Goal: Information Seeking & Learning: Learn about a topic

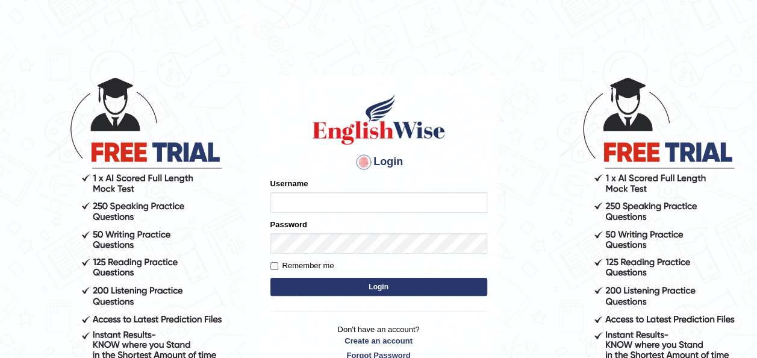
type input "0472732345"
click at [361, 285] on button "Login" at bounding box center [378, 287] width 217 height 18
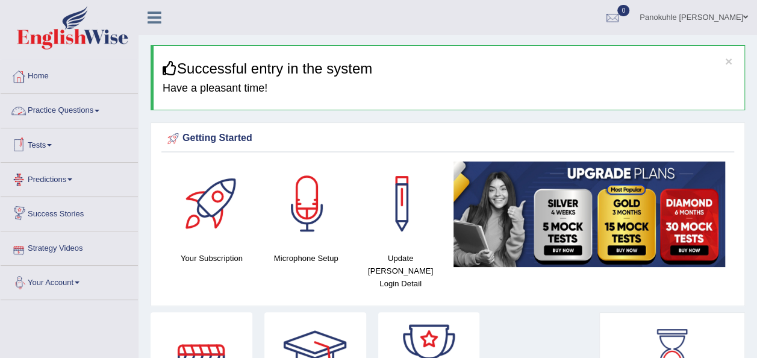
click at [102, 112] on link "Practice Questions" at bounding box center [69, 109] width 137 height 30
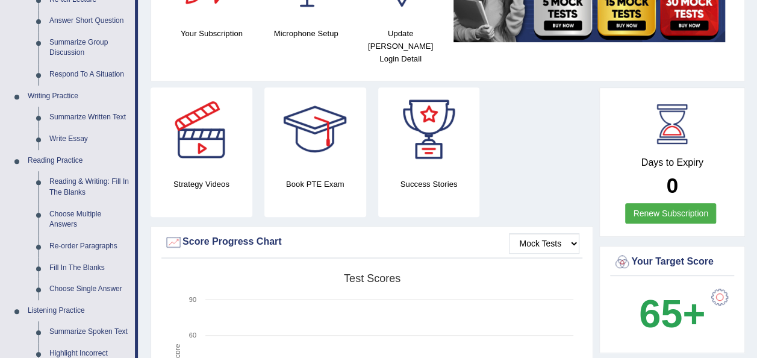
scroll to position [231, 0]
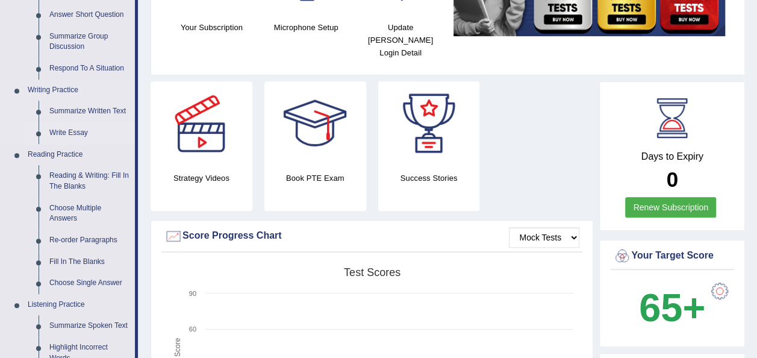
click at [61, 131] on link "Write Essay" at bounding box center [89, 133] width 91 height 22
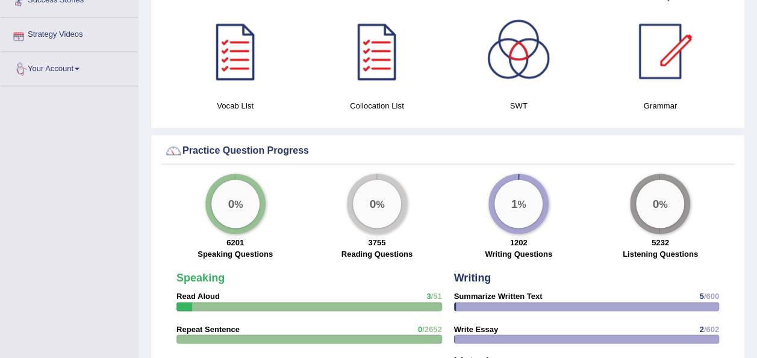
scroll to position [854, 0]
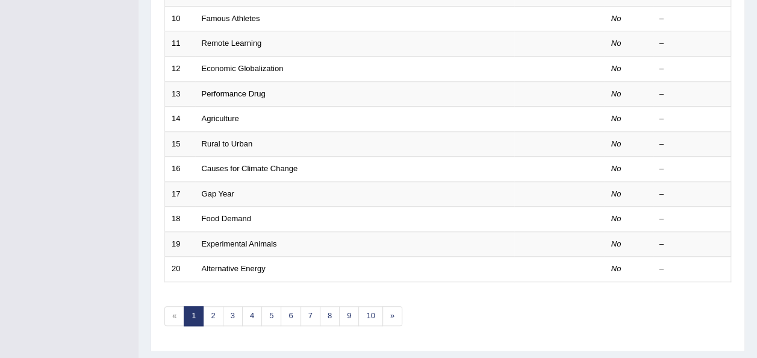
scroll to position [434, 0]
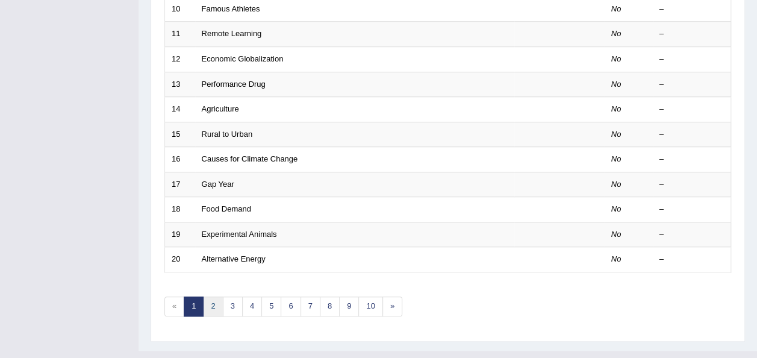
click at [214, 296] on link "2" at bounding box center [213, 306] width 20 height 20
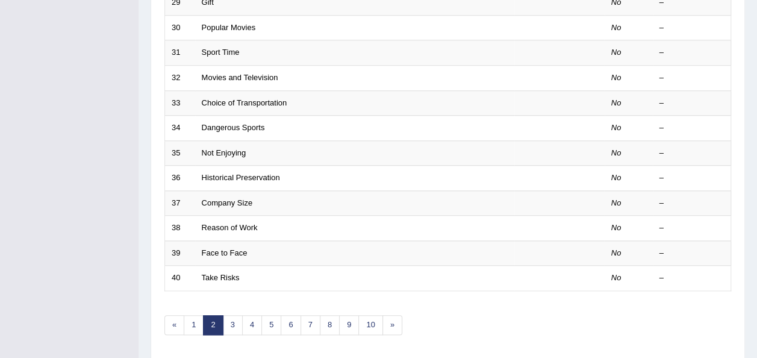
scroll to position [434, 0]
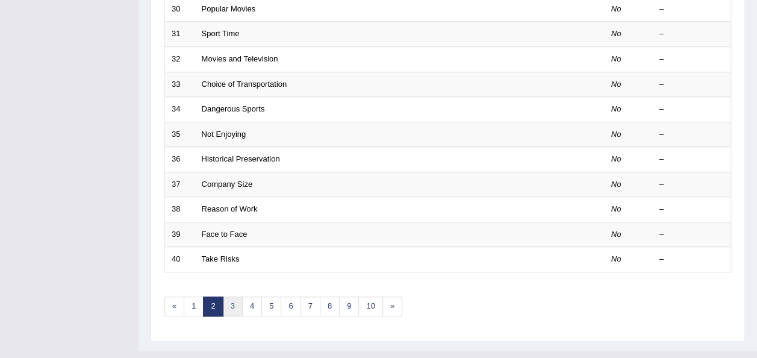
click at [234, 296] on link "3" at bounding box center [233, 306] width 20 height 20
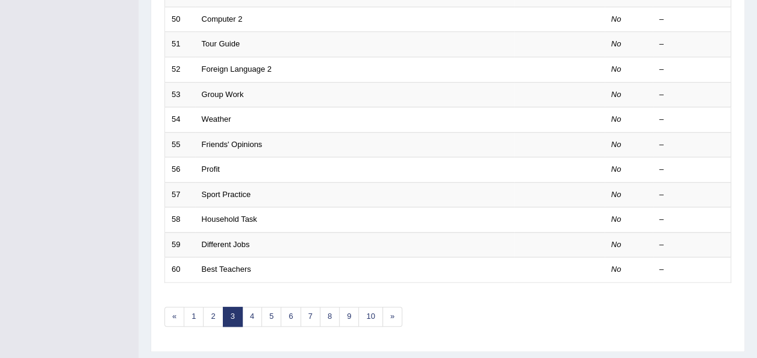
scroll to position [434, 0]
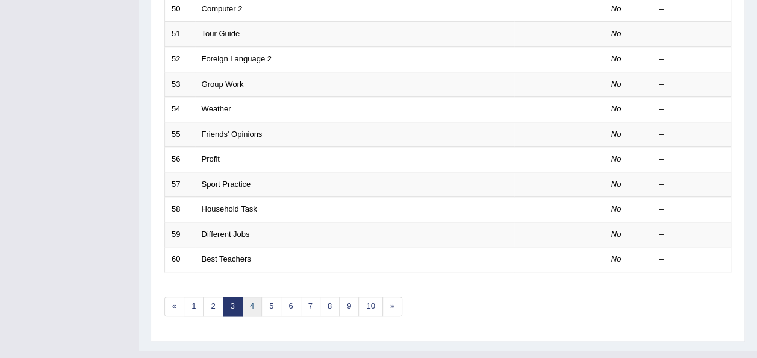
click at [249, 296] on link "4" at bounding box center [252, 306] width 20 height 20
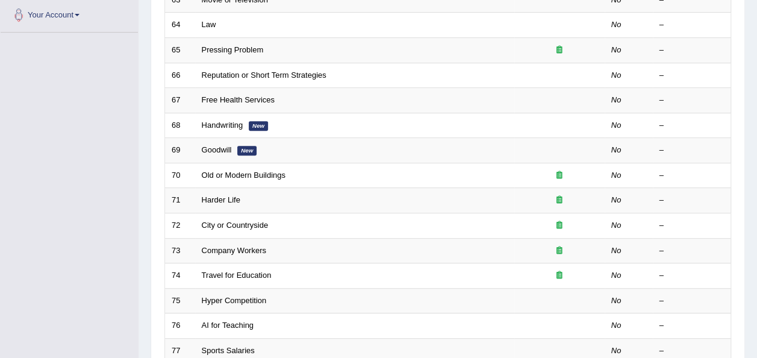
scroll to position [271, 0]
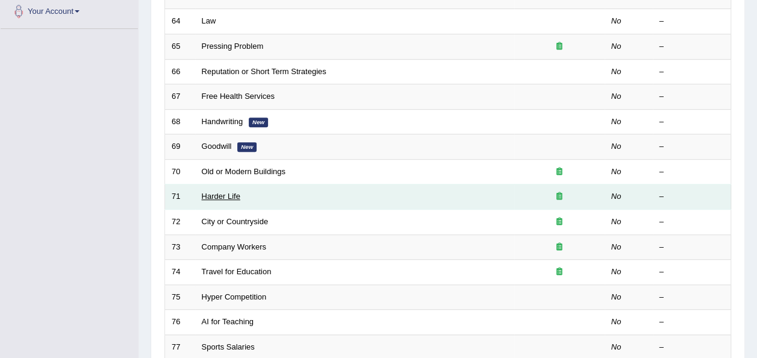
click at [225, 192] on link "Harder Life" at bounding box center [221, 196] width 39 height 9
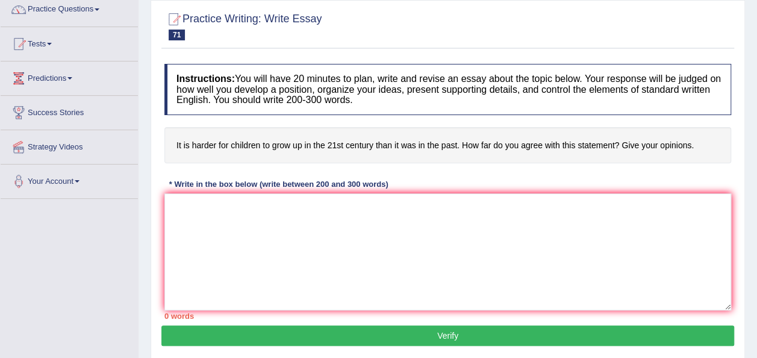
scroll to position [99, 0]
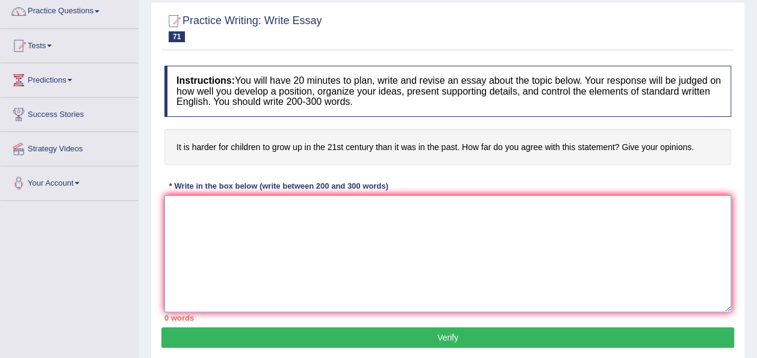
click at [181, 221] on textarea at bounding box center [447, 253] width 567 height 117
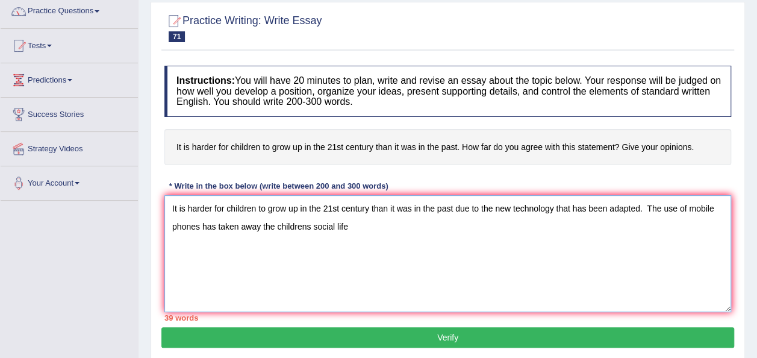
click at [339, 226] on textarea "It is harder for children to grow up in the 21st century than it was in the pas…" at bounding box center [447, 253] width 567 height 117
click at [335, 224] on textarea "It is harder for children to grow up in the 21st century than it was in the pas…" at bounding box center [447, 253] width 567 height 117
click at [395, 232] on textarea "It is harder for children to grow up in the 21st century than it was in the pas…" at bounding box center [447, 253] width 567 height 117
click at [173, 261] on textarea "It is harder for children to grow up in the 21st century than it was in the pas…" at bounding box center [447, 253] width 567 height 117
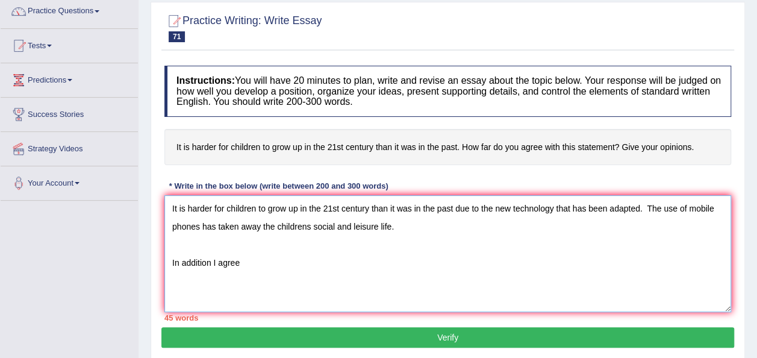
click at [242, 270] on textarea "It is harder for children to grow up in the 21st century than it was in the pas…" at bounding box center [447, 253] width 567 height 117
click at [210, 259] on textarea "It is harder for children to grow up in the 21st century than it was in the pas…" at bounding box center [447, 253] width 567 height 117
click at [251, 263] on textarea "It is harder for children to grow up in the 21st century than it was in the pas…" at bounding box center [447, 253] width 567 height 117
click at [214, 265] on textarea "It is harder for children to grow up in the 21st century than it was in the pas…" at bounding box center [447, 253] width 567 height 117
click at [211, 263] on textarea "It is harder for children to grow up in the 21st century than it was in the pas…" at bounding box center [447, 253] width 567 height 117
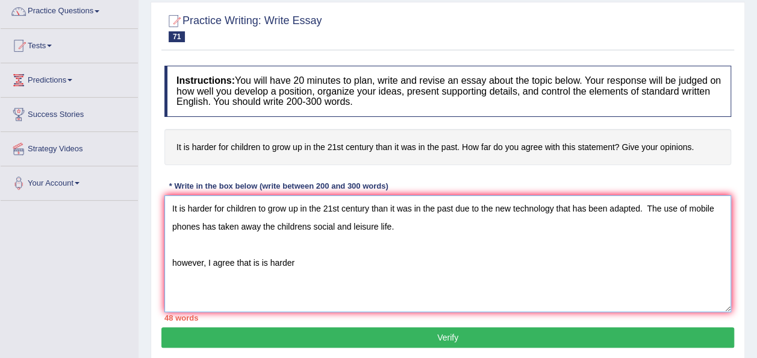
click at [213, 264] on textarea "It is harder for children to grow up in the 21st century than it was in the pas…" at bounding box center [447, 253] width 567 height 117
click at [211, 263] on textarea "It is harder for children to grow up in the 21st century than it was in the pas…" at bounding box center [447, 253] width 567 height 117
click at [272, 261] on textarea "It is harder for children to grow up in the 21st century than it was in the pas…" at bounding box center [447, 253] width 567 height 117
click at [211, 260] on textarea "It is harder for children to grow up in the 21st century than it was in the pas…" at bounding box center [447, 253] width 567 height 117
click at [326, 275] on textarea "It is harder for children to grow up in the 21st century than it was in the pas…" at bounding box center [447, 253] width 567 height 117
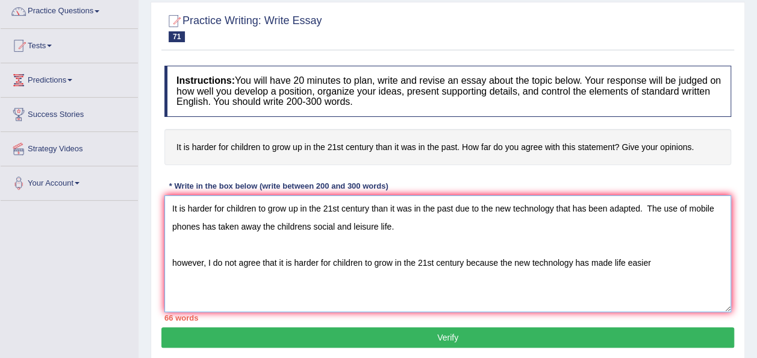
click at [177, 261] on textarea "It is harder for children to grow up in the 21st century than it was in the pas…" at bounding box center [447, 253] width 567 height 117
click at [657, 257] on textarea "It is harder for children to grow up in the 21st century than it was in the pas…" at bounding box center [447, 253] width 567 height 117
click at [170, 261] on textarea "It is harder for children to grow up in the 21st century than it was in the pas…" at bounding box center [447, 253] width 567 height 117
click at [257, 284] on textarea "It is harder for children to grow up in the 21st century than it was in the pas…" at bounding box center [447, 253] width 567 height 117
click at [201, 227] on textarea "It is harder for children to grow up in the 21st century than it was in the pas…" at bounding box center [447, 253] width 567 height 117
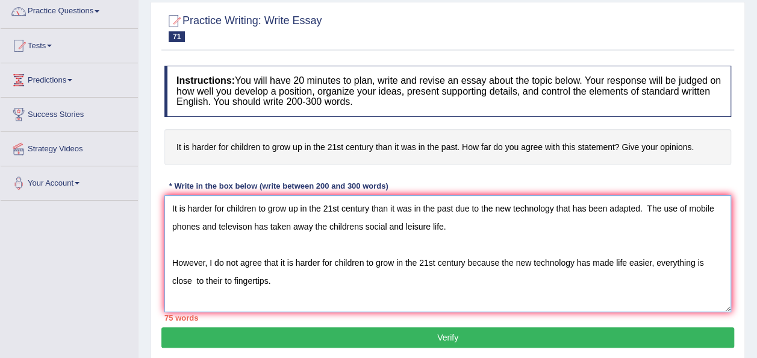
drag, startPoint x: 499, startPoint y: 264, endPoint x: 678, endPoint y: 317, distance: 186.6
click at [678, 317] on div "Instructions: You will have 20 minutes to plan, write and revise an essay about…" at bounding box center [447, 193] width 573 height 267
click at [646, 206] on textarea "It is harder for children to grow up in the 21st century than it was in the pas…" at bounding box center [447, 253] width 567 height 117
paste textarea "the new technology has made life easier, everything is close to their to finger…"
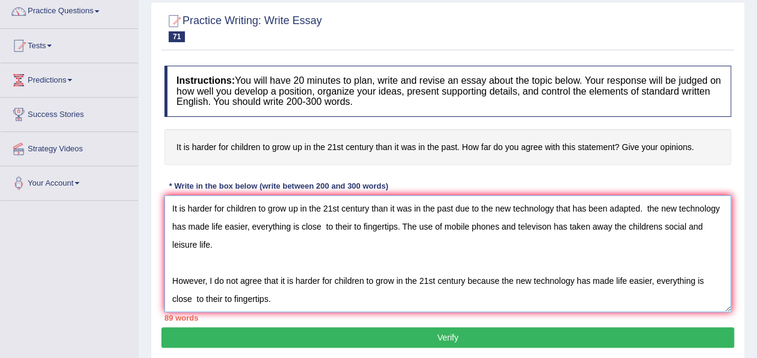
click at [252, 301] on textarea "It is harder for children to grow up in the 21st century than it was in the pas…" at bounding box center [447, 253] width 567 height 117
click at [517, 281] on textarea "It is harder for children to grow up in the 21st century than it was in the pas…" at bounding box center [447, 253] width 567 height 117
click at [514, 280] on textarea "It is harder for children to grow up in the 21st century than it was in the pas…" at bounding box center [447, 253] width 567 height 117
click at [512, 283] on textarea "It is harder for children to grow up in the 21st century than it was in the pas…" at bounding box center [447, 253] width 567 height 117
click at [724, 283] on textarea "It is harder for children to grow up in the 21st century than it was in the pas…" at bounding box center [447, 253] width 567 height 117
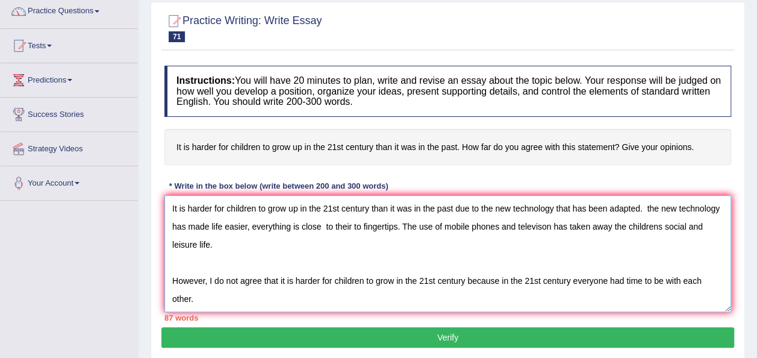
type textarea "It is harder for children to grow up in the 21st century than it was in the pas…"
click at [451, 337] on button "Verify" at bounding box center [447, 337] width 573 height 20
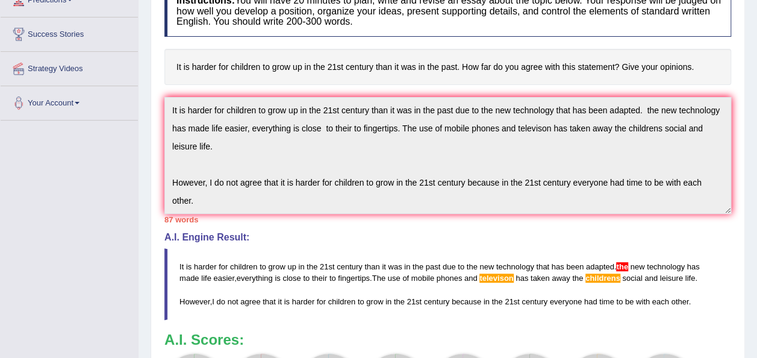
scroll to position [0, 0]
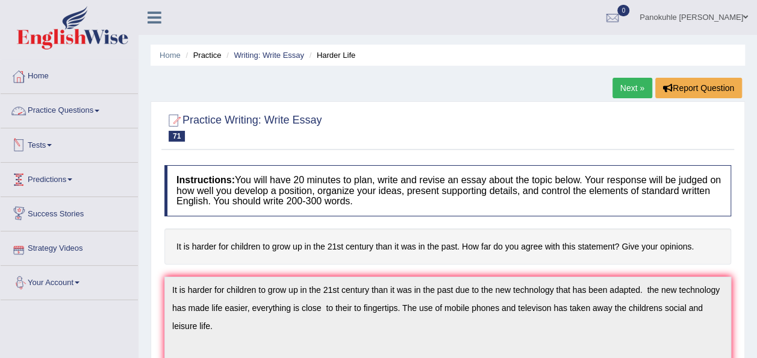
click at [99, 110] on span at bounding box center [97, 111] width 5 height 2
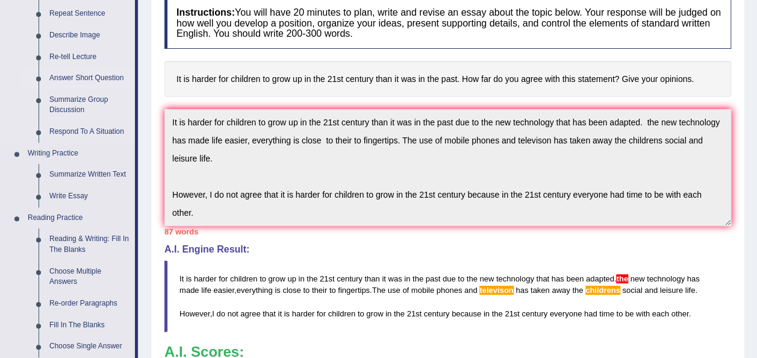
scroll to position [175, 0]
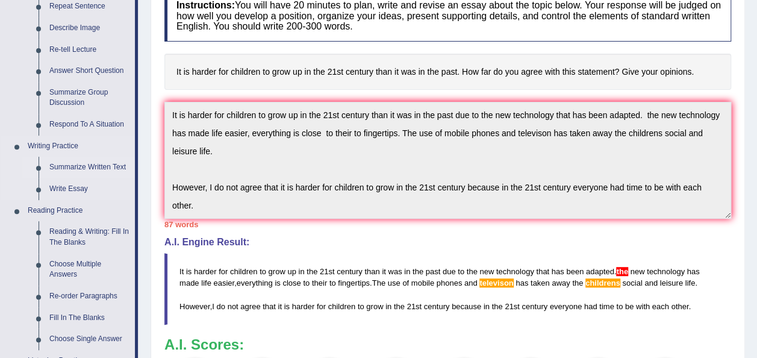
click at [105, 165] on link "Summarize Written Text" at bounding box center [89, 168] width 91 height 22
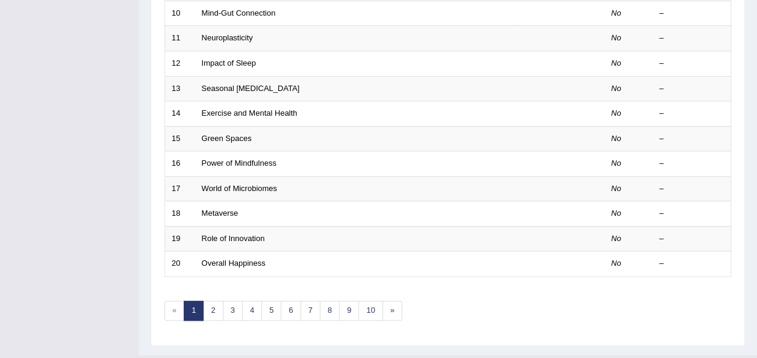
scroll to position [434, 0]
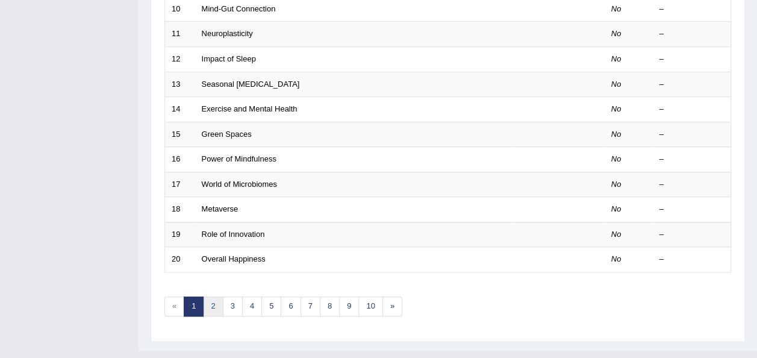
click at [213, 296] on link "2" at bounding box center [213, 306] width 20 height 20
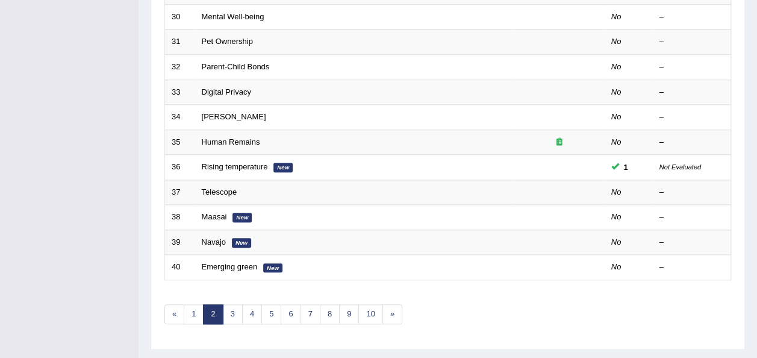
scroll to position [434, 0]
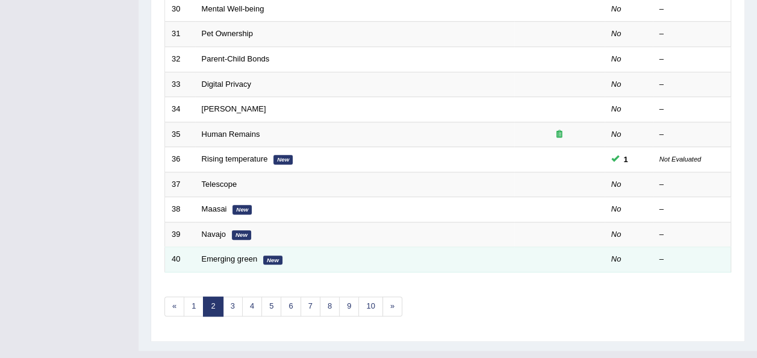
click at [264, 255] on em "New" at bounding box center [272, 260] width 19 height 10
click at [270, 255] on em "New" at bounding box center [272, 260] width 19 height 10
click at [220, 254] on link "Emerging green" at bounding box center [230, 258] width 56 height 9
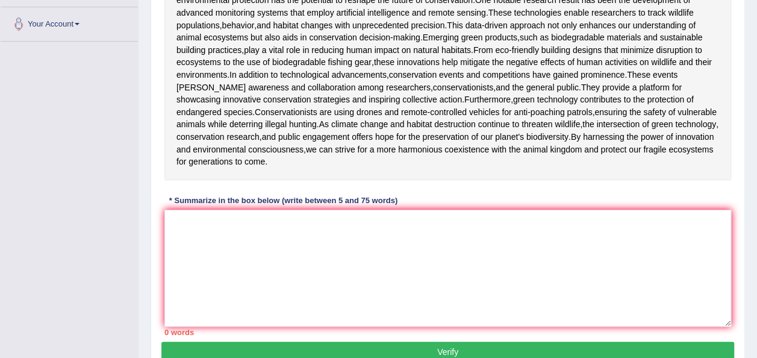
scroll to position [259, 0]
click at [198, 314] on textarea at bounding box center [447, 267] width 567 height 117
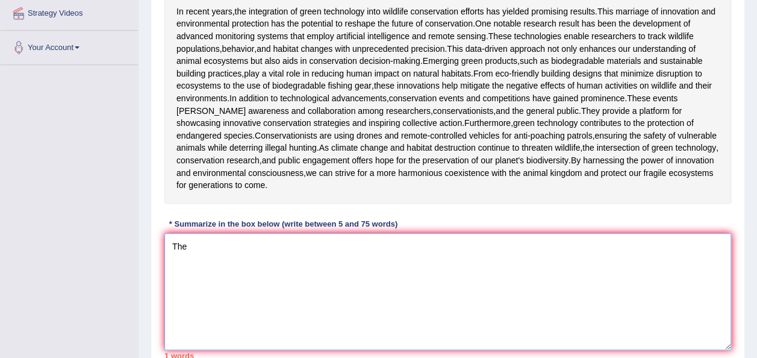
scroll to position [234, 0]
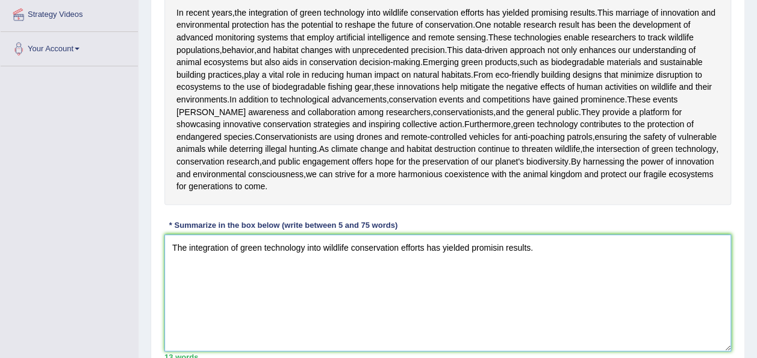
click at [508, 337] on textarea "The integration of green technology into wildlife conservation efforts has yiel…" at bounding box center [447, 292] width 567 height 117
click at [548, 332] on textarea "The integration of green technology into wildlife conservation efforts has yiel…" at bounding box center [447, 292] width 567 height 117
click at [604, 335] on textarea "The integration of green technology into wildlife conservation efforts has yiel…" at bounding box center [447, 292] width 567 height 117
click at [640, 334] on textarea "The integration of green technology into wildlife conservation efforts has yiel…" at bounding box center [447, 292] width 567 height 117
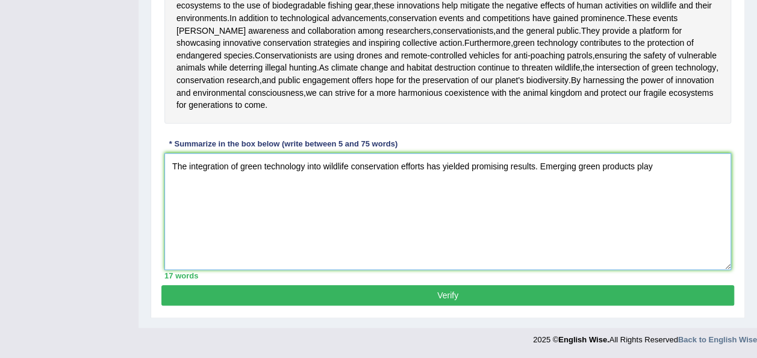
scroll to position [349, 0]
click at [541, 219] on textarea "The integration of green technology into wildlife conservation efforts has yiel…" at bounding box center [447, 211] width 567 height 117
click at [552, 219] on textarea "The integration of green technology into wildlife conservation efforts has yiel…" at bounding box center [447, 211] width 567 height 117
click at [661, 218] on textarea "The integration of green technology into wildlife conservation efforts has yiel…" at bounding box center [447, 211] width 567 height 117
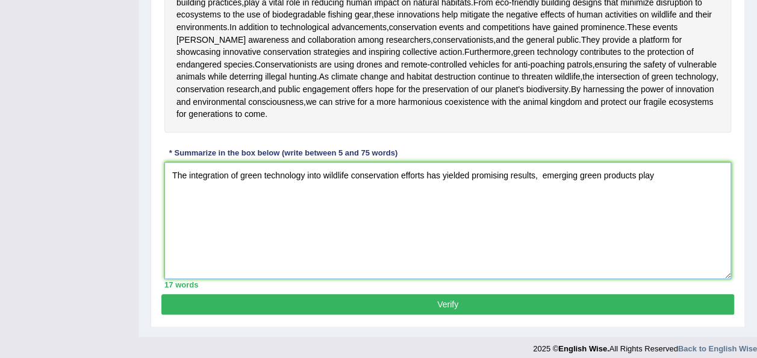
scroll to position [304, 0]
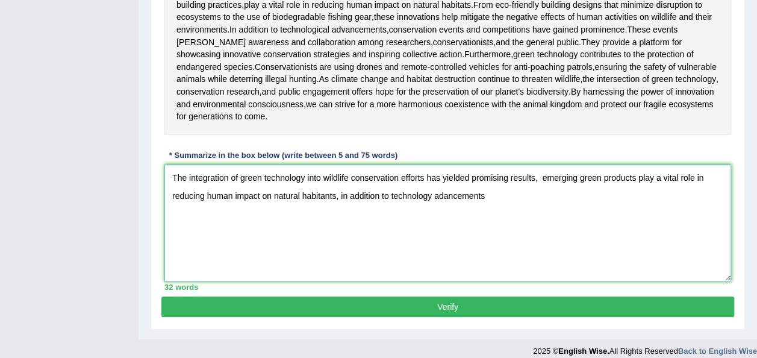
click at [443, 281] on textarea "The integration of green technology into wildlife conservation efforts has yiel…" at bounding box center [447, 222] width 567 height 117
click at [495, 281] on textarea "The integration of green technology into wildlife conservation efforts has yiel…" at bounding box center [447, 222] width 567 height 117
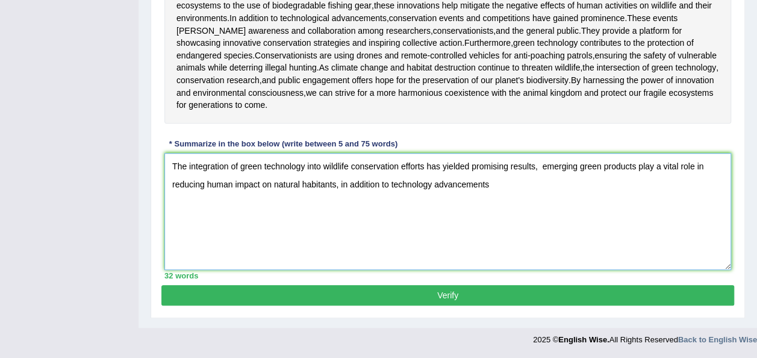
scroll to position [327, 0]
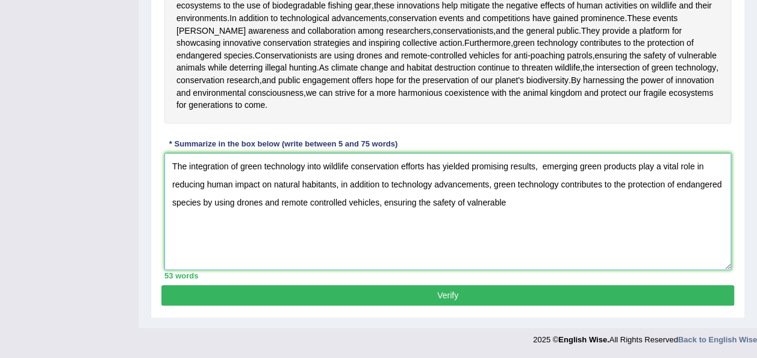
click at [475, 270] on textarea "The integration of green technology into wildlife conservation efforts has yiel…" at bounding box center [447, 211] width 567 height 117
click at [513, 270] on textarea "The integration of green technology into wildlife conservation efforts has yiel…" at bounding box center [447, 211] width 567 height 117
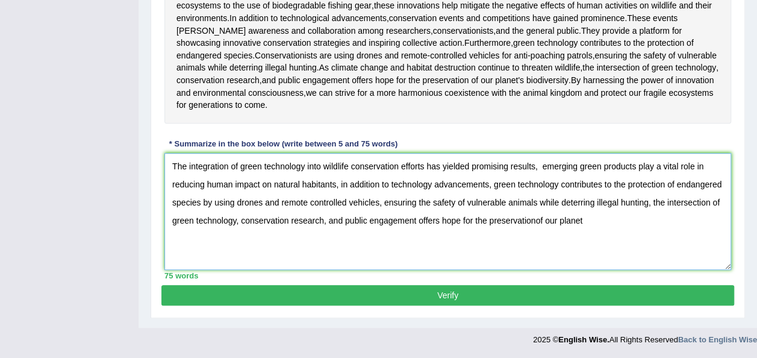
click at [535, 270] on textarea "The integration of green technology into wildlife conservation efforts has yiel…" at bounding box center [447, 211] width 567 height 117
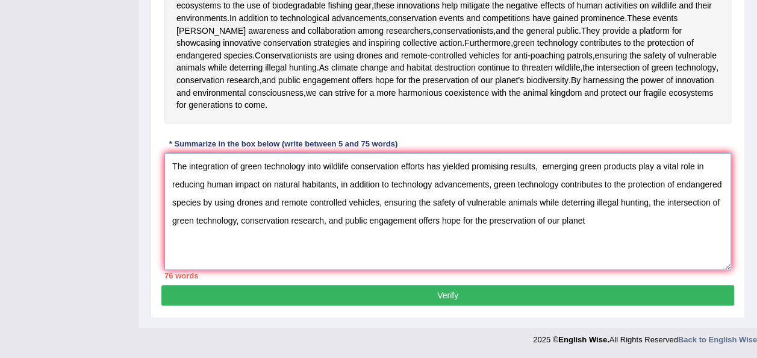
click at [383, 262] on textarea "The integration of green technology into wildlife conservation efforts has yiel…" at bounding box center [447, 211] width 567 height 117
click at [584, 270] on textarea "The integration of green technology into wildlife conservation efforts has yiel…" at bounding box center [447, 211] width 567 height 117
click at [327, 270] on textarea "The integration of green technology into wildlife conservation efforts has yiel…" at bounding box center [447, 211] width 567 height 117
click at [584, 270] on textarea "The integration of green technology into wildlife conservation efforts has yiel…" at bounding box center [447, 211] width 567 height 117
click at [648, 270] on textarea "The integration of green technology into wildlife conservation efforts has yiel…" at bounding box center [447, 211] width 567 height 117
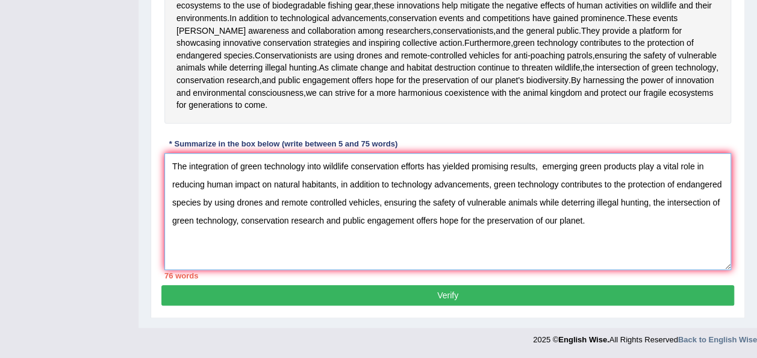
click at [278, 270] on textarea "The integration of green technology into wildlife conservation efforts has yiel…" at bounding box center [447, 211] width 567 height 117
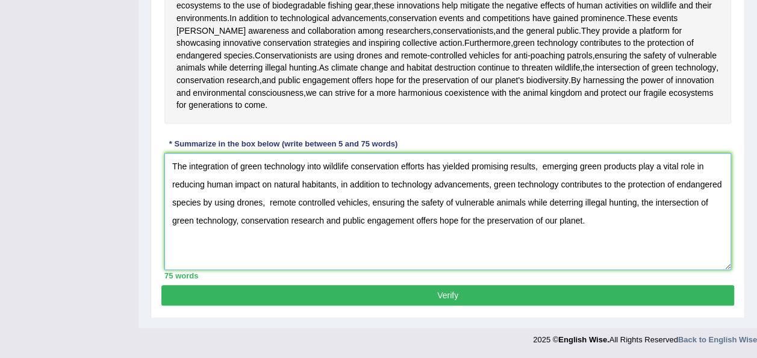
scroll to position [400, 0]
type textarea "The integration of green technology into wildlife conservation efforts has yiel…"
click at [454, 296] on button "Verify" at bounding box center [447, 295] width 573 height 20
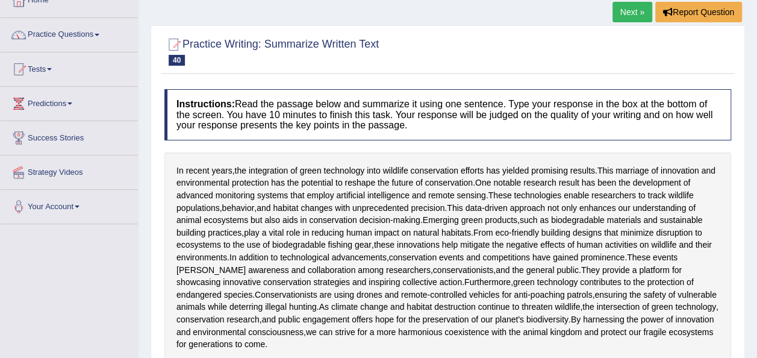
scroll to position [77, 0]
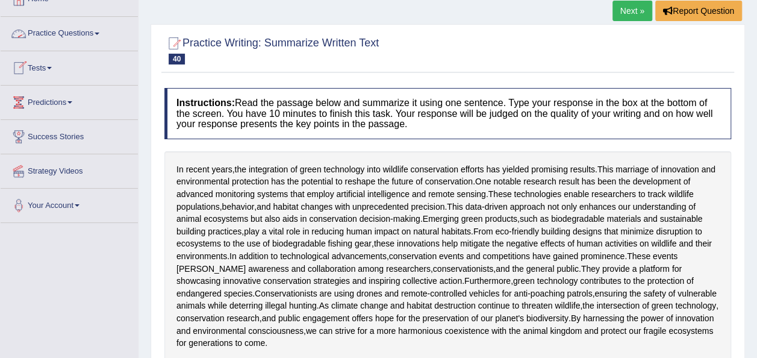
click at [105, 32] on link "Practice Questions" at bounding box center [69, 32] width 137 height 30
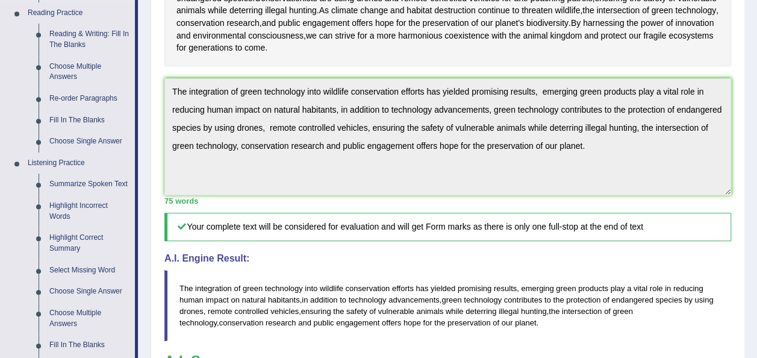
scroll to position [373, 0]
click at [83, 202] on link "Highlight Incorrect Words" at bounding box center [89, 211] width 91 height 32
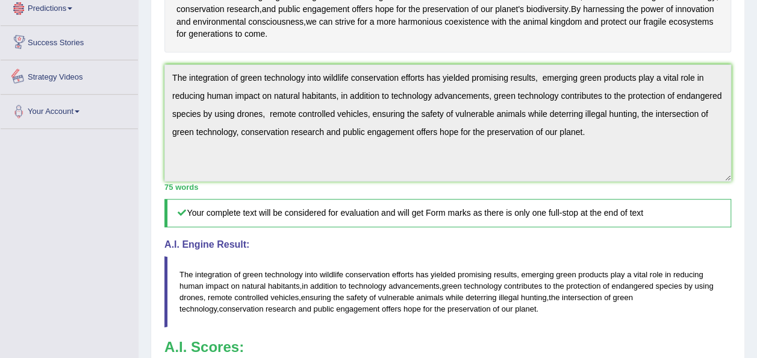
scroll to position [748, 0]
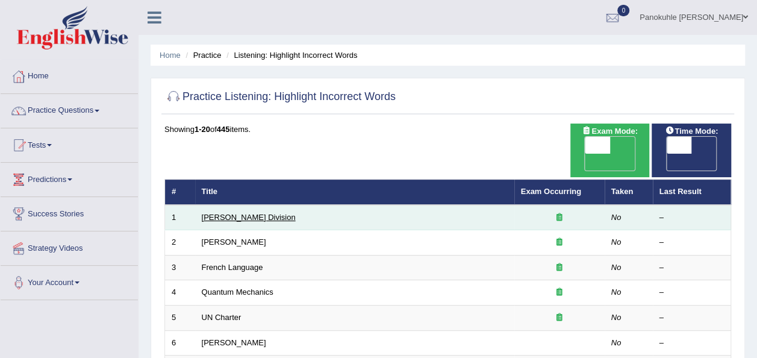
click at [243, 213] on link "[PERSON_NAME] Division" at bounding box center [249, 217] width 94 height 9
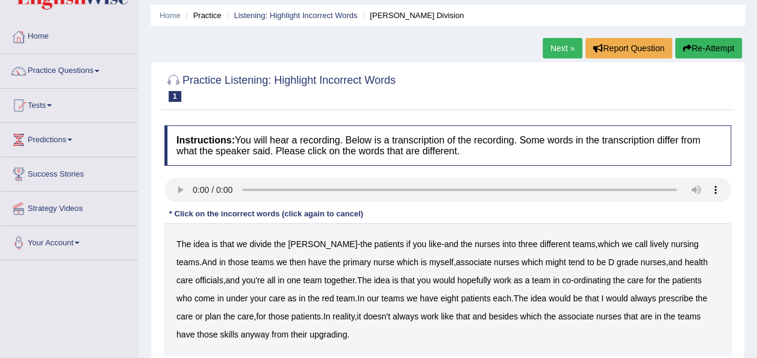
scroll to position [84, 0]
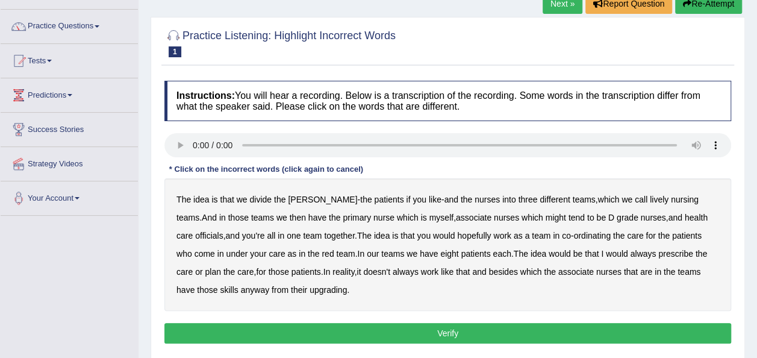
click at [739, 123] on div "Practice Listening: Highlight Incorrect Words 1 [PERSON_NAME] Division Instruct…" at bounding box center [448, 188] width 595 height 343
click at [715, 4] on button "Re-Attempt" at bounding box center [708, 3] width 67 height 20
click at [277, 215] on b "we" at bounding box center [282, 218] width 11 height 10
click at [223, 231] on b "officials" at bounding box center [209, 236] width 28 height 10
click at [630, 252] on b "always" at bounding box center [643, 254] width 26 height 10
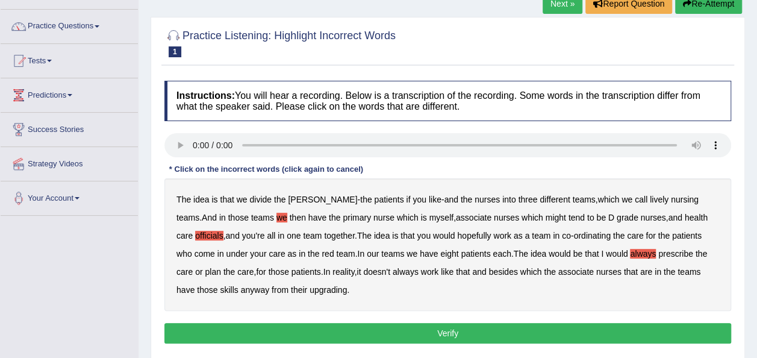
click at [310, 289] on b "upgrading" at bounding box center [328, 290] width 37 height 10
click at [464, 331] on button "Verify" at bounding box center [447, 333] width 567 height 20
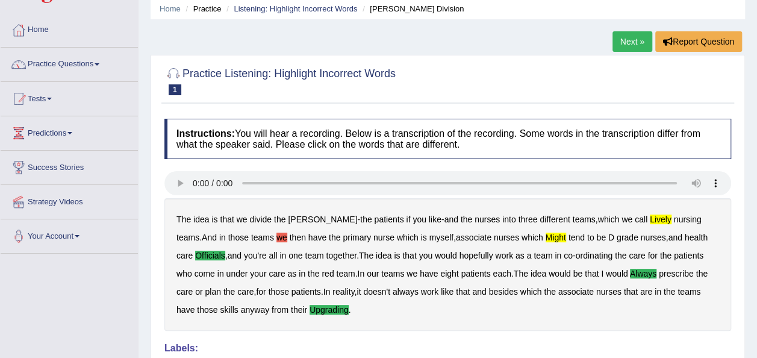
scroll to position [43, 0]
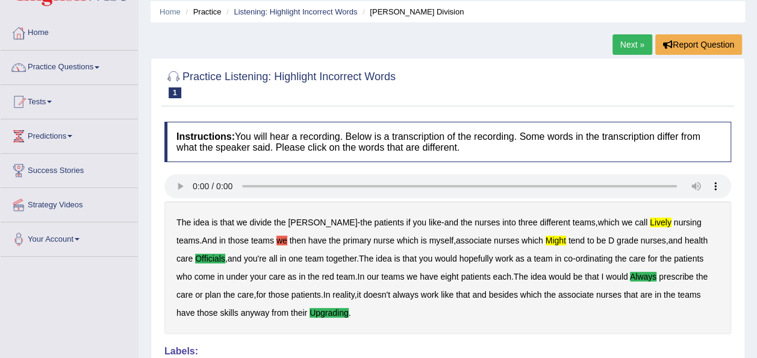
click at [628, 37] on link "Next »" at bounding box center [633, 44] width 40 height 20
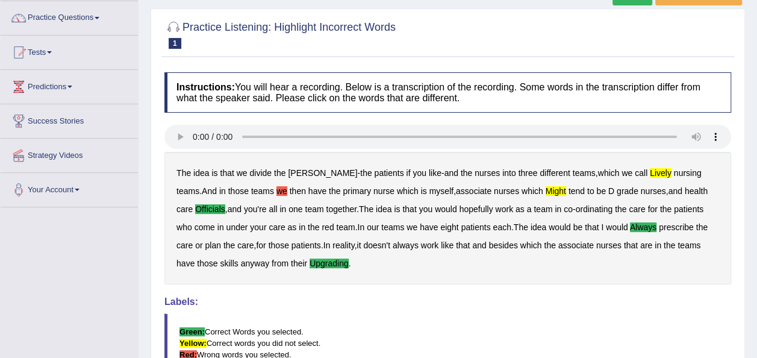
scroll to position [94, 0]
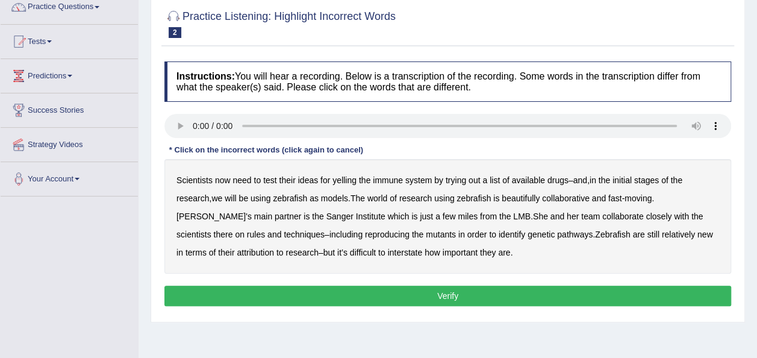
scroll to position [75, 0]
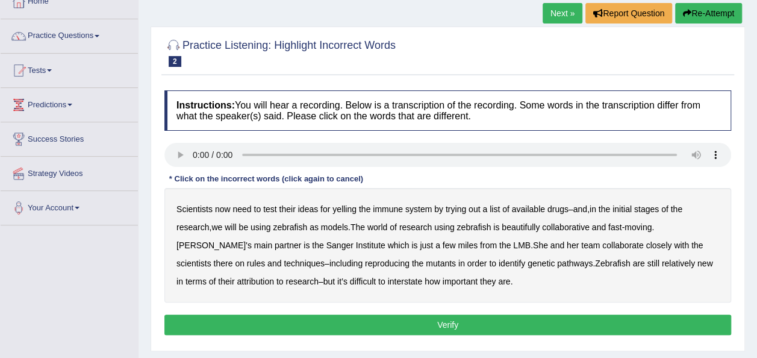
click at [346, 207] on b "yelling" at bounding box center [345, 209] width 24 height 10
click at [247, 261] on b "rules" at bounding box center [256, 263] width 18 height 10
click at [365, 263] on b "reproducing" at bounding box center [387, 263] width 45 height 10
click at [237, 282] on b "attribution" at bounding box center [255, 282] width 37 height 10
click at [388, 280] on b "interstate" at bounding box center [405, 282] width 35 height 10
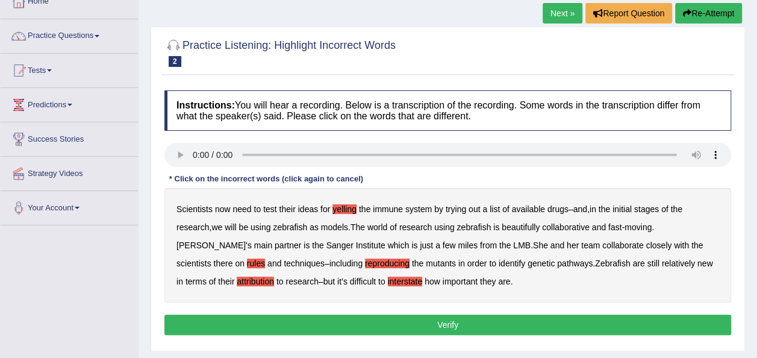
click at [457, 320] on button "Verify" at bounding box center [447, 324] width 567 height 20
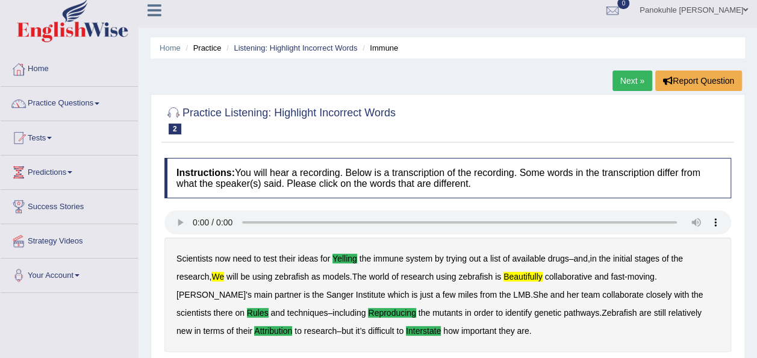
scroll to position [7, 0]
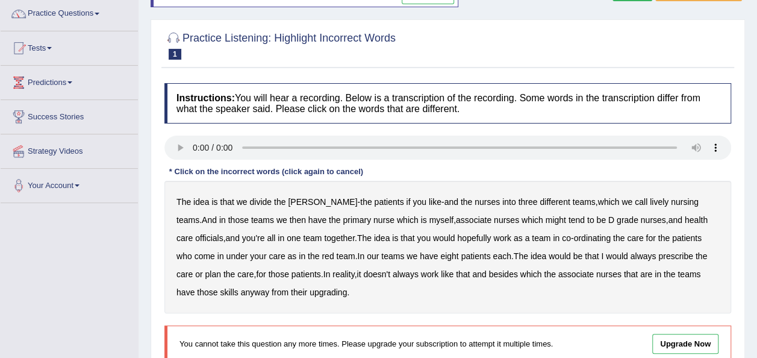
drag, startPoint x: 737, startPoint y: 0, endPoint x: 454, endPoint y: 19, distance: 283.8
click at [454, 19] on div "Practice Listening: Highlight Incorrect Words 1 Ward Division Instructions: You…" at bounding box center [448, 201] width 595 height 365
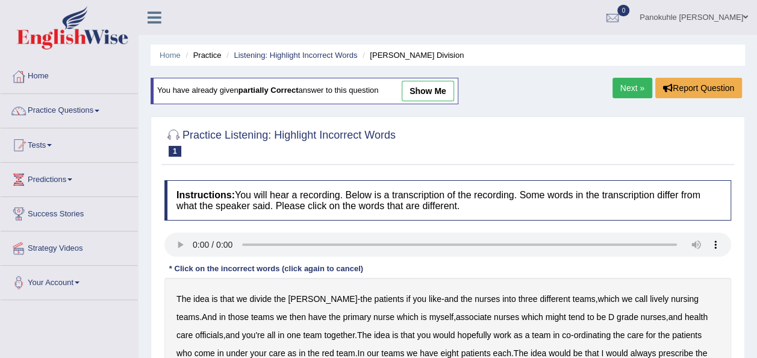
click at [745, 18] on span at bounding box center [745, 17] width 5 height 8
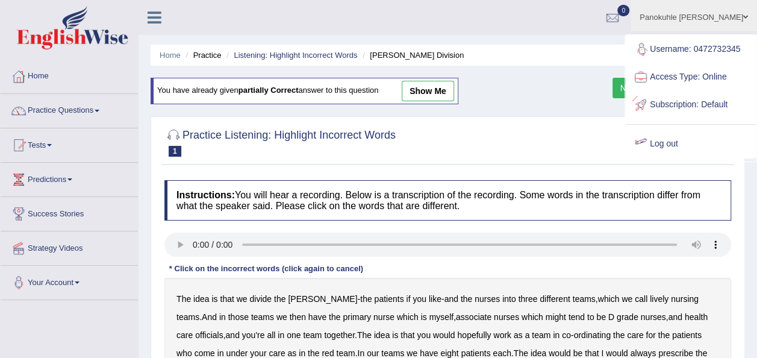
click at [677, 139] on link "Log out" at bounding box center [691, 144] width 130 height 28
